Goal: Feedback & Contribution: Leave review/rating

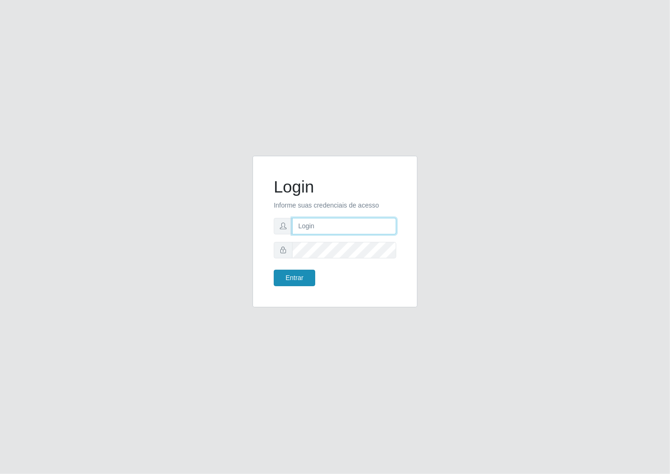
type input "janaina@iwof"
click at [282, 278] on button "Entrar" at bounding box center [294, 278] width 41 height 16
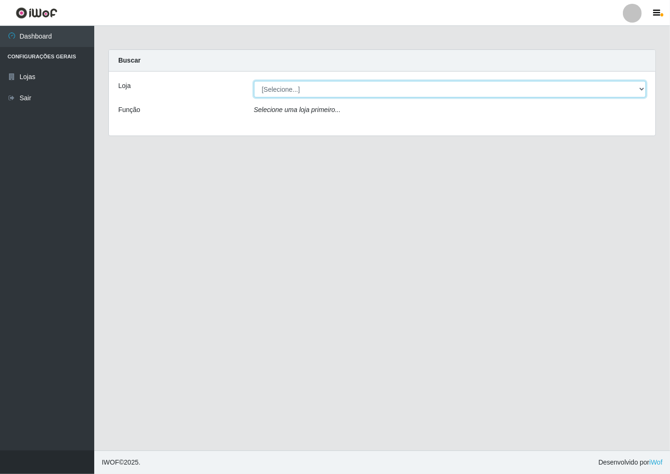
click at [639, 95] on select "[Selecione...] Minimercado Filezão" at bounding box center [450, 89] width 392 height 16
select select "204"
click at [254, 81] on select "[Selecione...] Minimercado Filezão" at bounding box center [450, 89] width 392 height 16
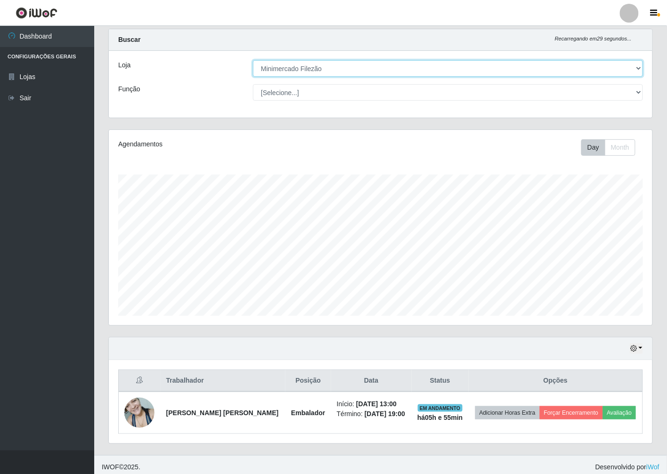
scroll to position [25, 0]
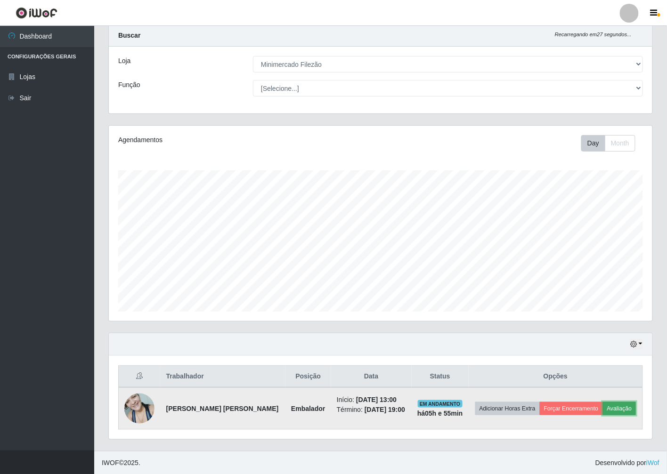
click at [620, 408] on button "Avaliação" at bounding box center [619, 408] width 33 height 13
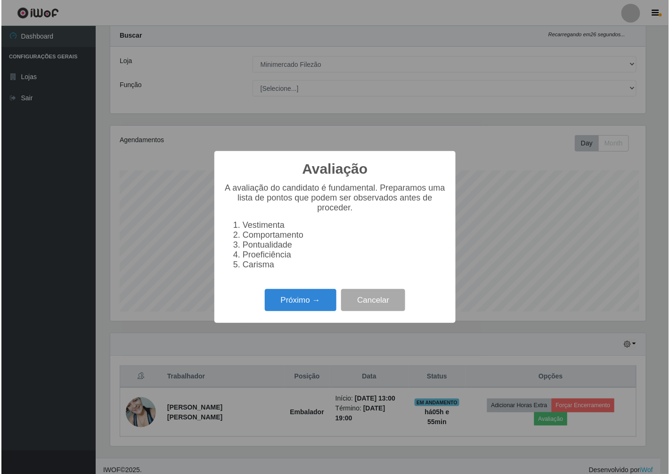
scroll to position [195, 538]
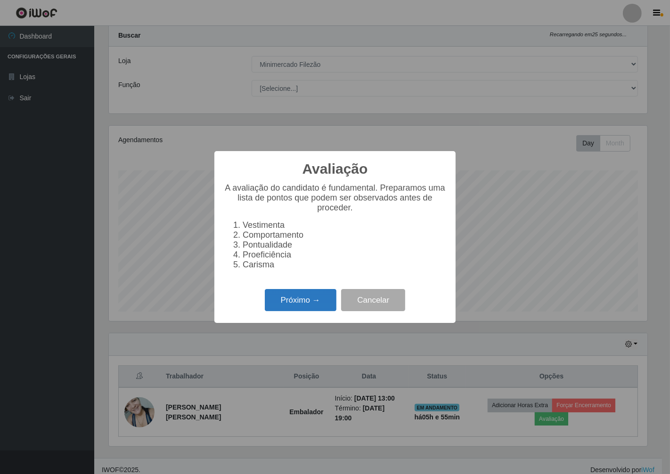
click at [268, 308] on button "Próximo →" at bounding box center [301, 300] width 72 height 22
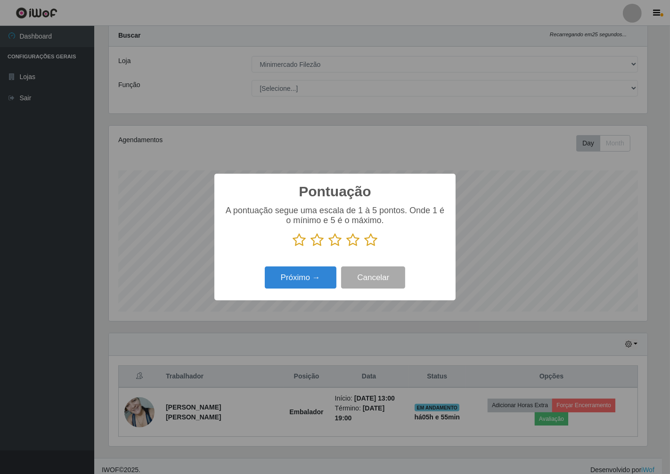
scroll to position [470767, 470424]
click at [366, 239] on icon at bounding box center [370, 240] width 13 height 14
click at [364, 247] on input "radio" at bounding box center [364, 247] width 0 height 0
click at [330, 276] on button "Próximo →" at bounding box center [301, 278] width 72 height 22
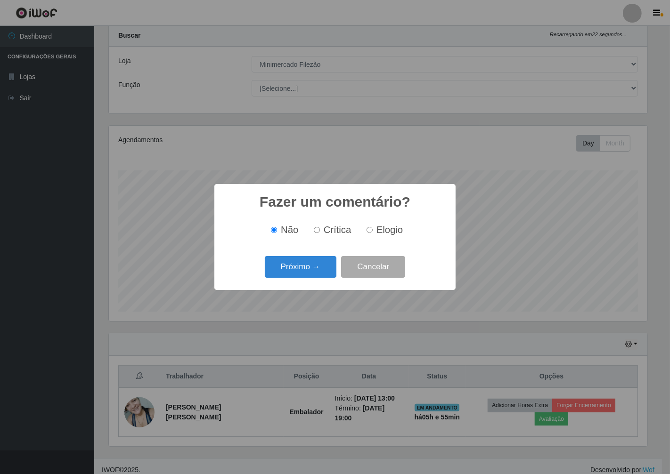
drag, startPoint x: 384, startPoint y: 227, endPoint x: 368, endPoint y: 235, distance: 18.3
click at [383, 227] on span "Elogio" at bounding box center [389, 230] width 26 height 10
click at [373, 227] on input "Elogio" at bounding box center [369, 230] width 6 height 6
radio input "true"
click at [329, 276] on button "Próximo →" at bounding box center [301, 267] width 72 height 22
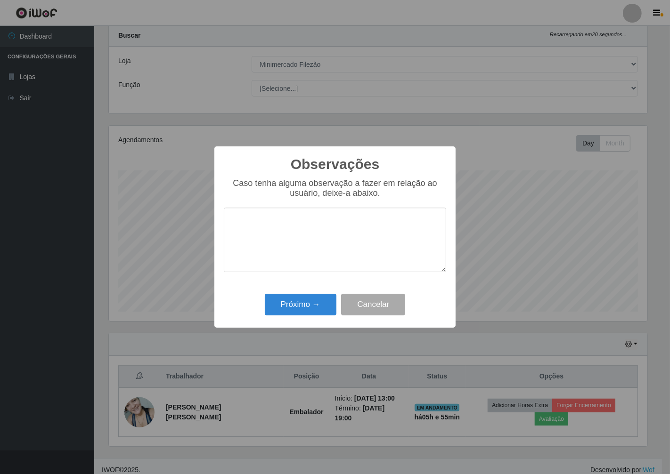
click at [332, 219] on textarea at bounding box center [335, 240] width 222 height 65
type textarea "otima"
click at [308, 312] on button "Próximo →" at bounding box center [301, 305] width 72 height 22
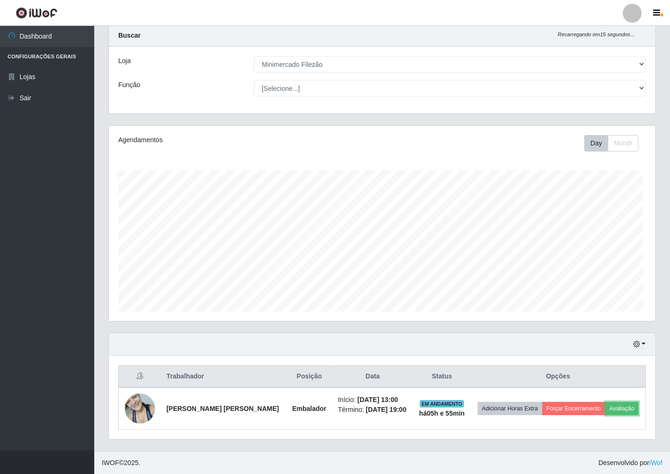
scroll to position [195, 543]
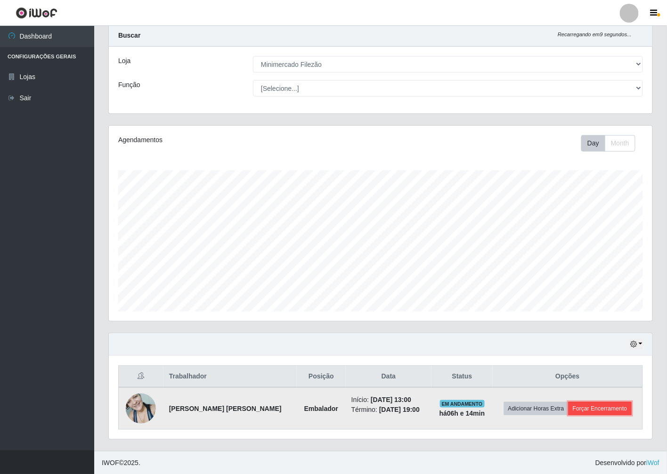
click at [607, 410] on button "Forçar Encerramento" at bounding box center [599, 408] width 63 height 13
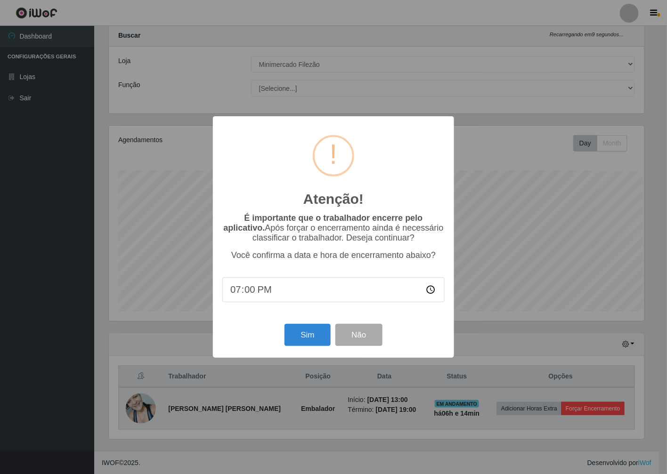
scroll to position [195, 538]
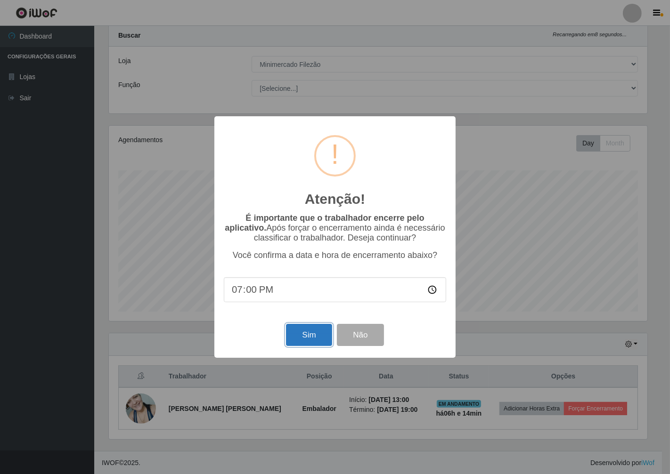
click at [303, 340] on button "Sim" at bounding box center [309, 335] width 46 height 22
